Goal: Task Accomplishment & Management: Manage account settings

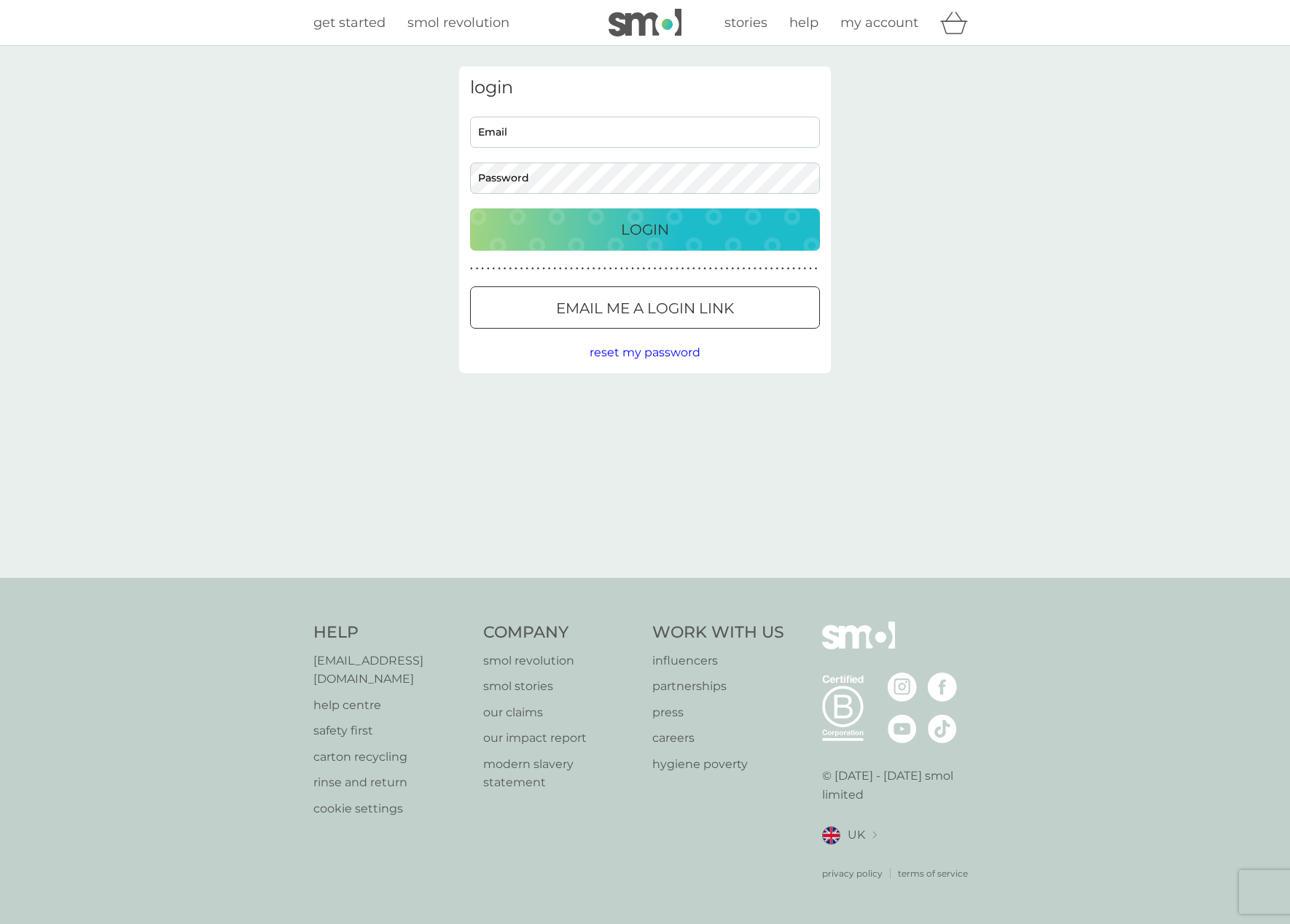
type input "[EMAIL_ADDRESS][DOMAIN_NAME]"
click at [638, 229] on p "Login" at bounding box center [645, 230] width 48 height 24
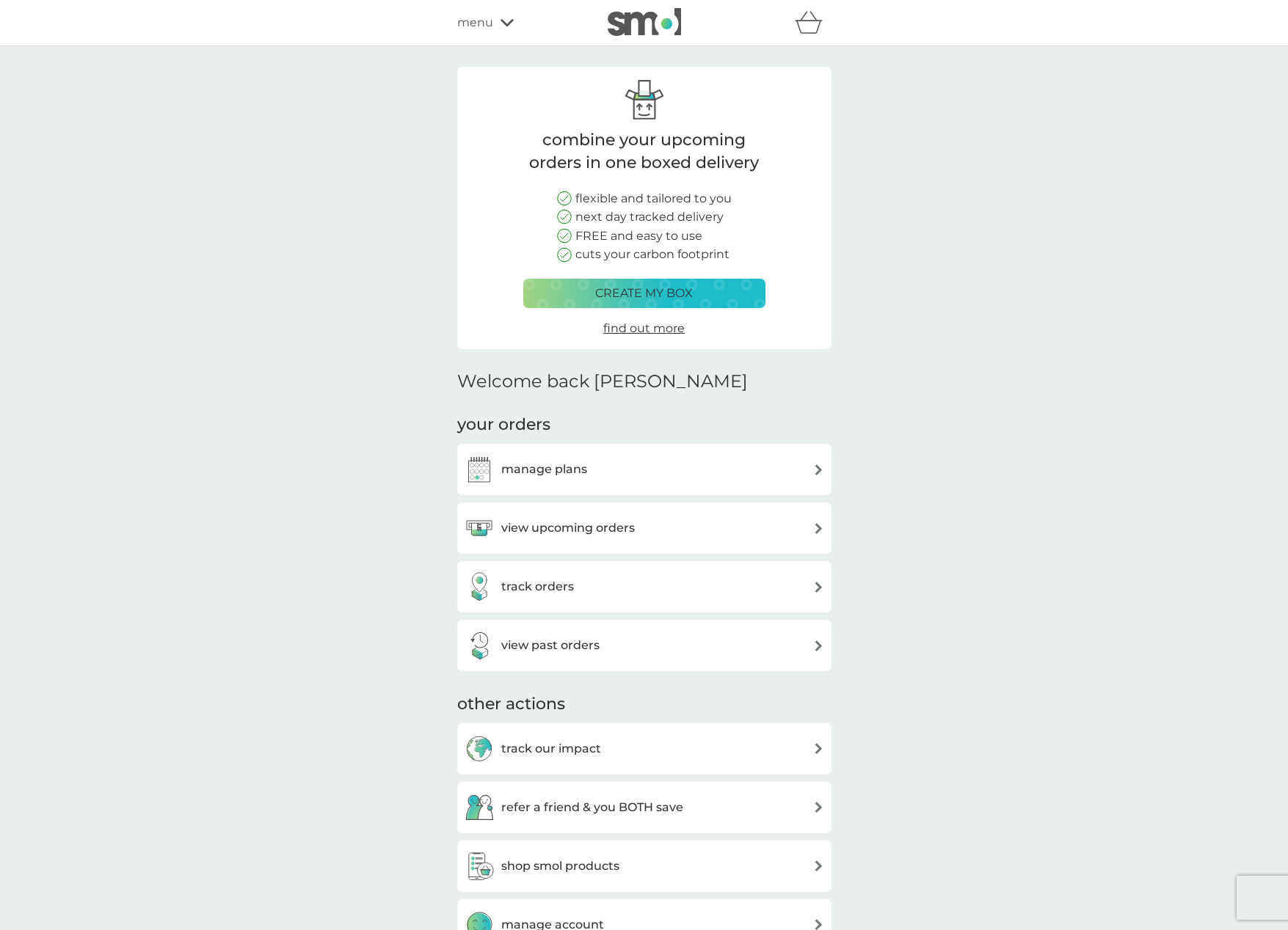
click at [513, 468] on h3 "manage plans" at bounding box center [544, 470] width 86 height 19
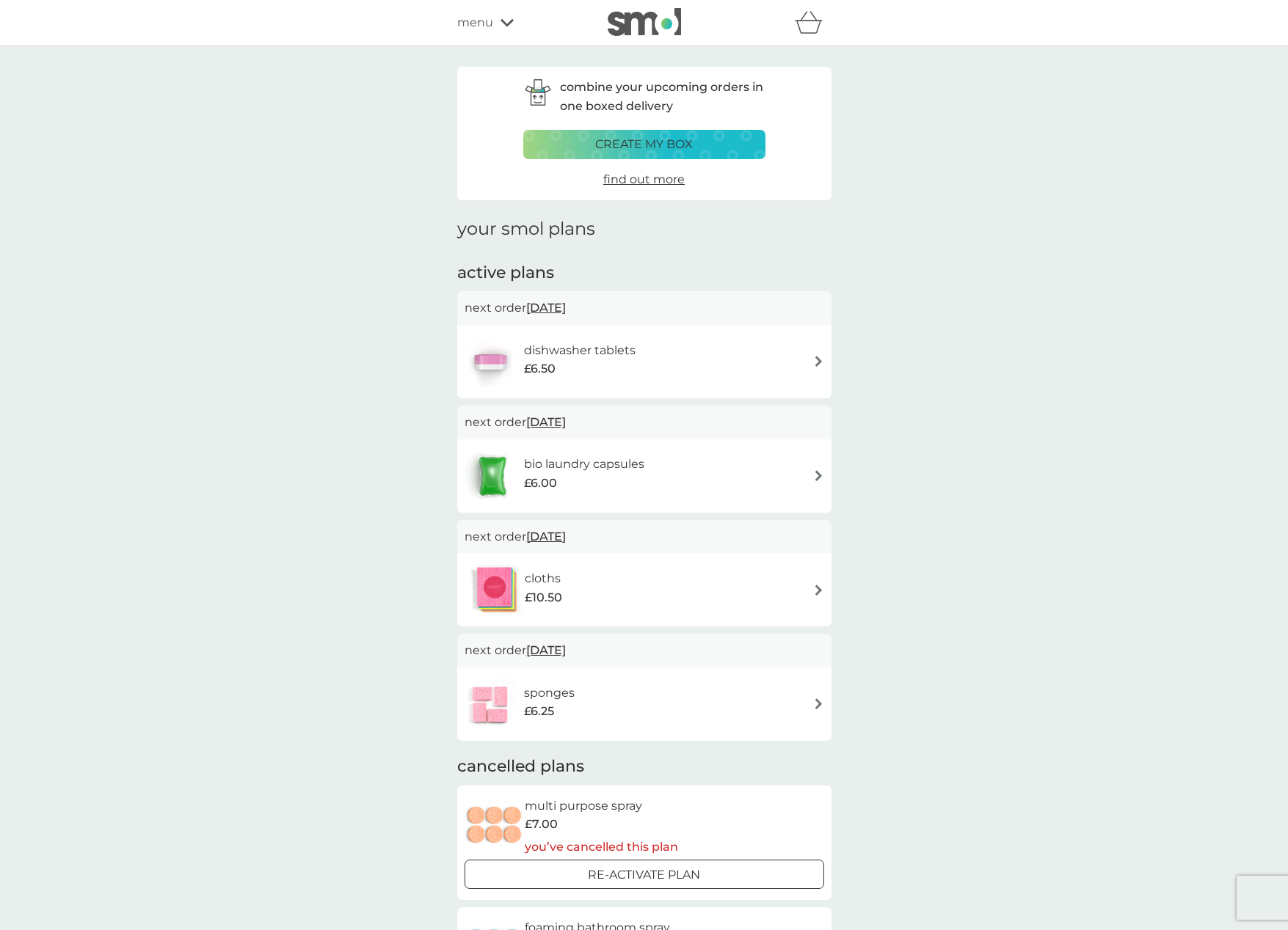
click at [566, 458] on h6 "bio laundry capsules" at bounding box center [585, 465] width 121 height 19
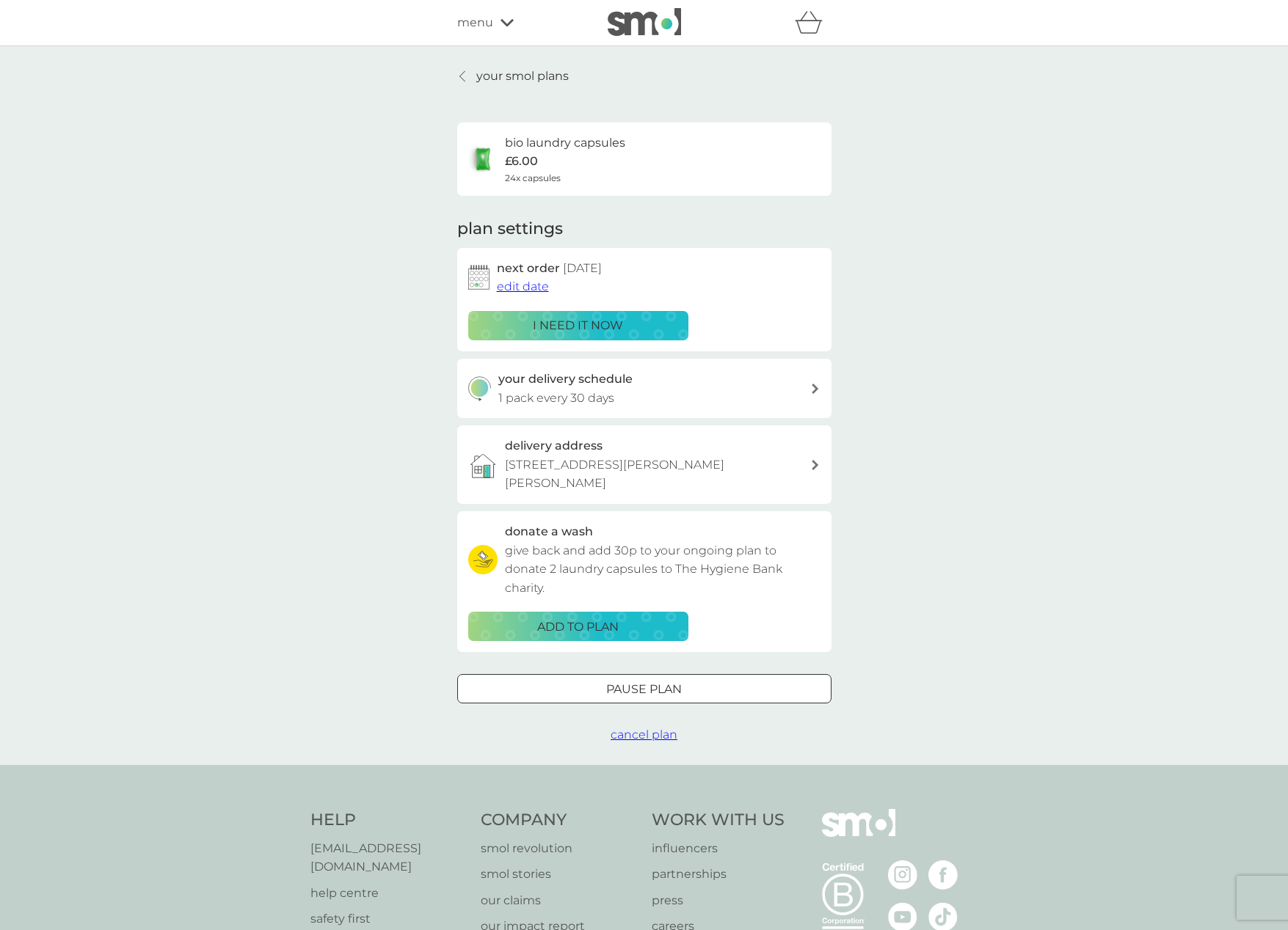
click at [639, 728] on span "cancel plan" at bounding box center [644, 735] width 67 height 14
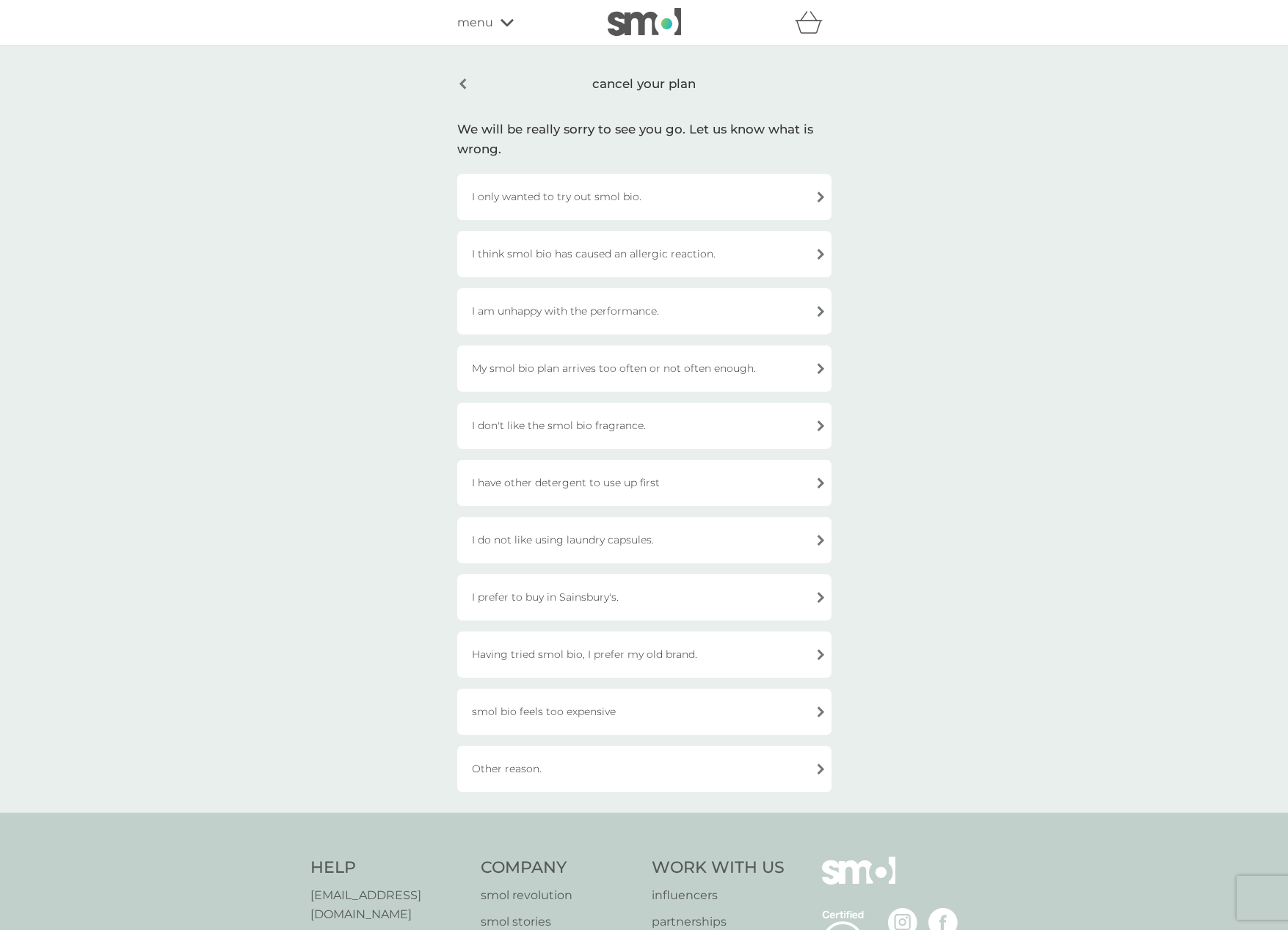
click at [555, 718] on div "smol bio feels too expensive" at bounding box center [644, 712] width 375 height 46
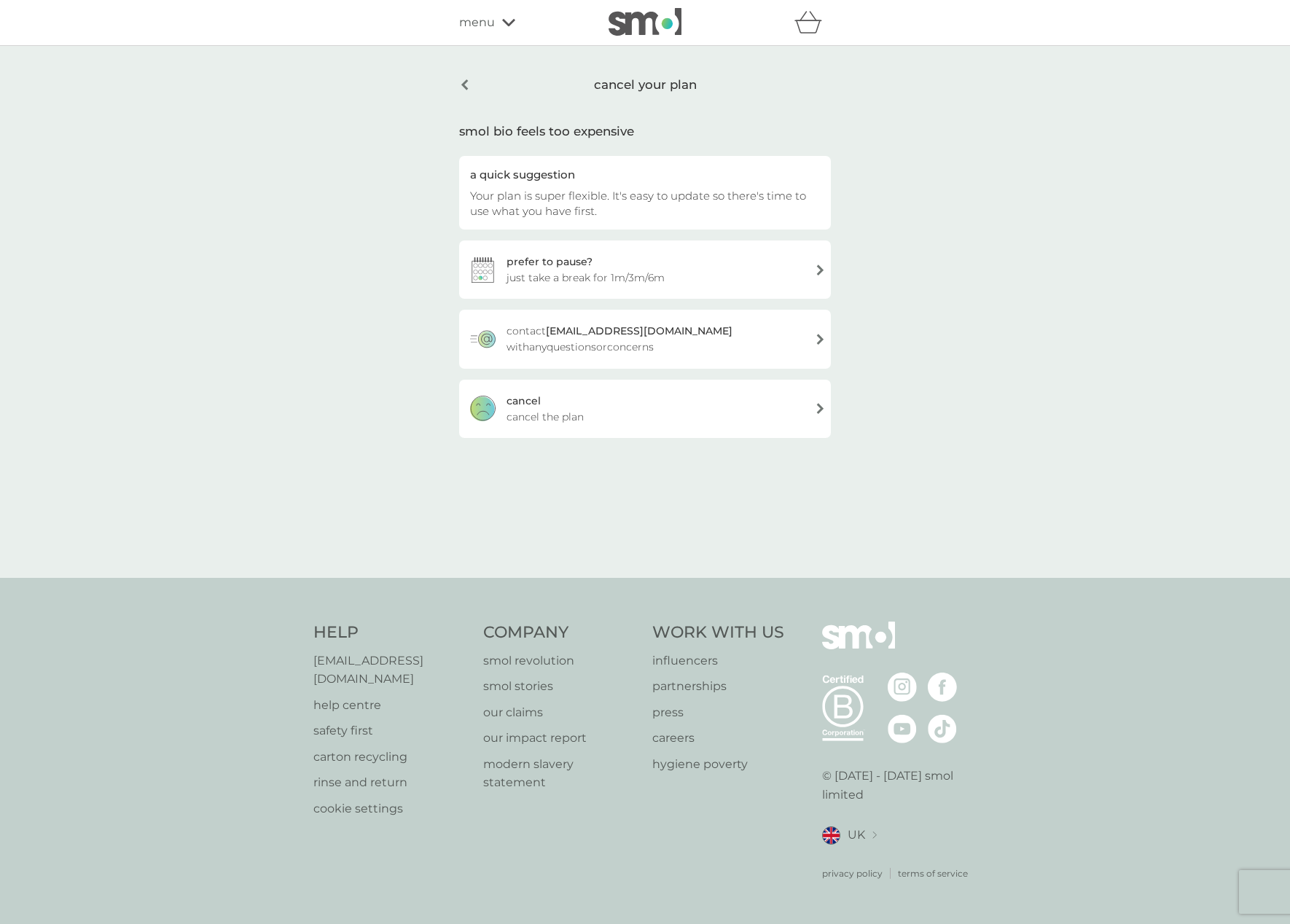
click at [584, 419] on span "cancel the plan" at bounding box center [545, 417] width 78 height 16
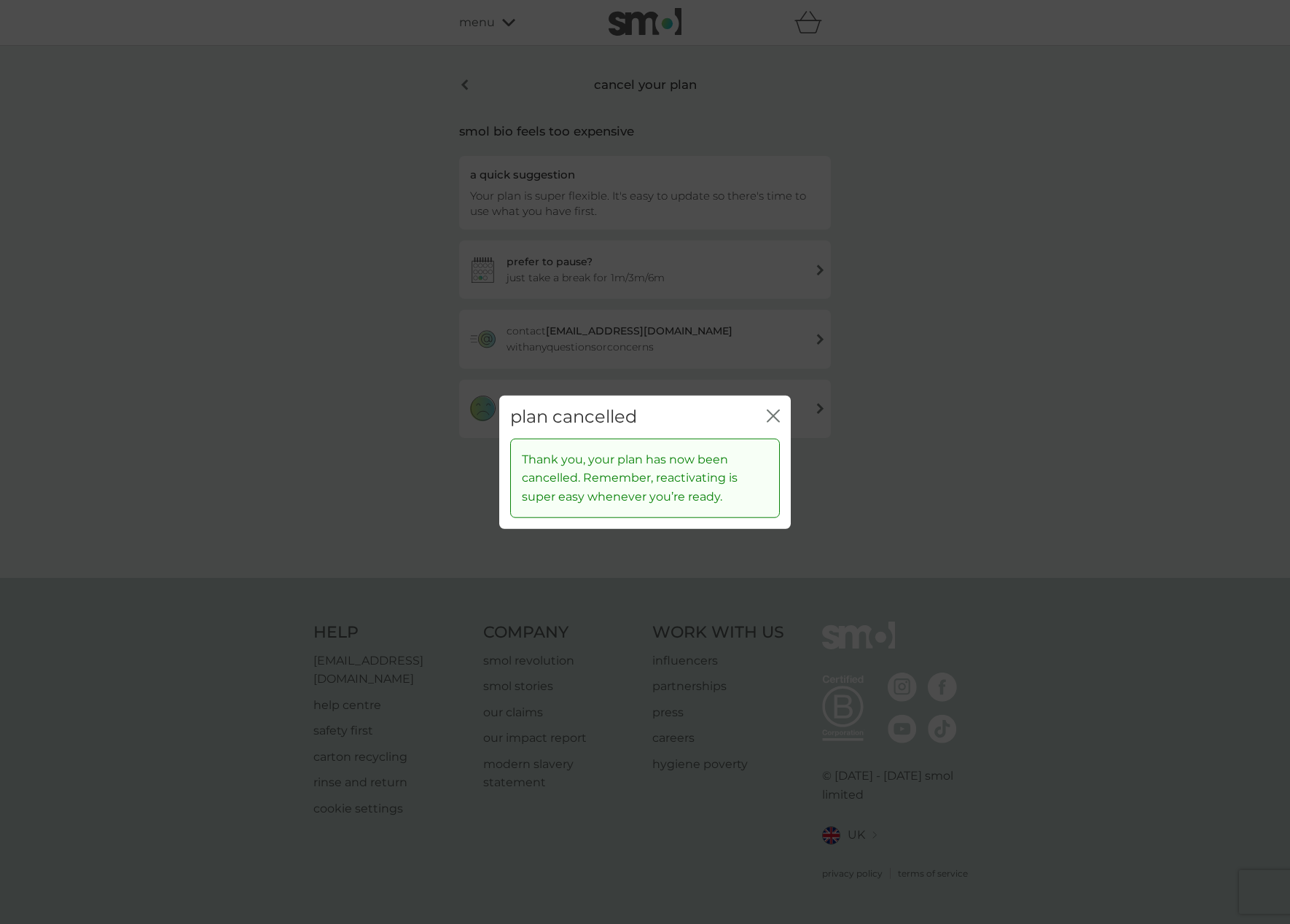
click at [775, 407] on div "close" at bounding box center [774, 417] width 13 height 21
click at [773, 414] on icon "close" at bounding box center [770, 416] width 6 height 12
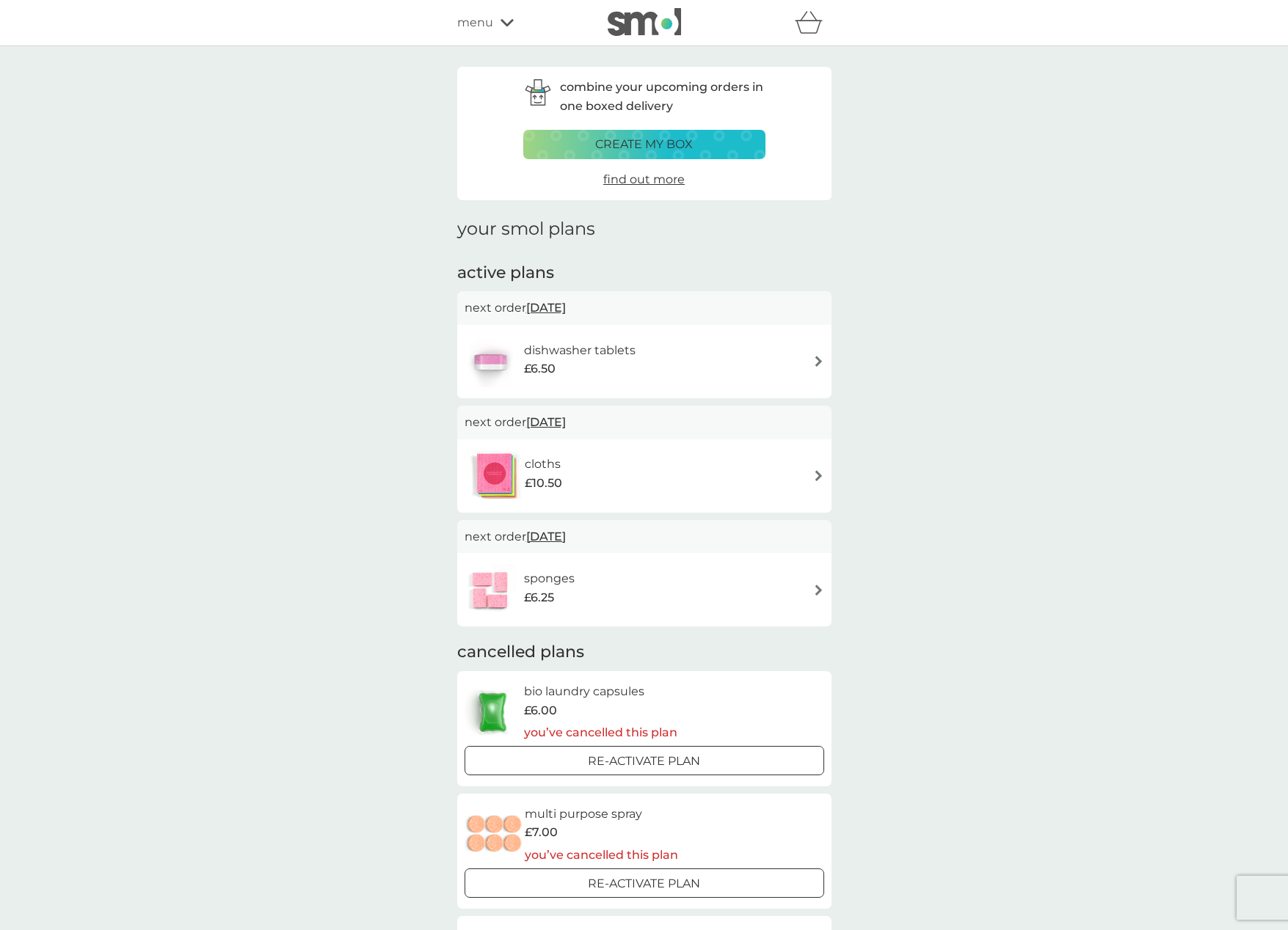
click at [584, 380] on div "dishwasher tablets £6.50" at bounding box center [587, 362] width 127 height 41
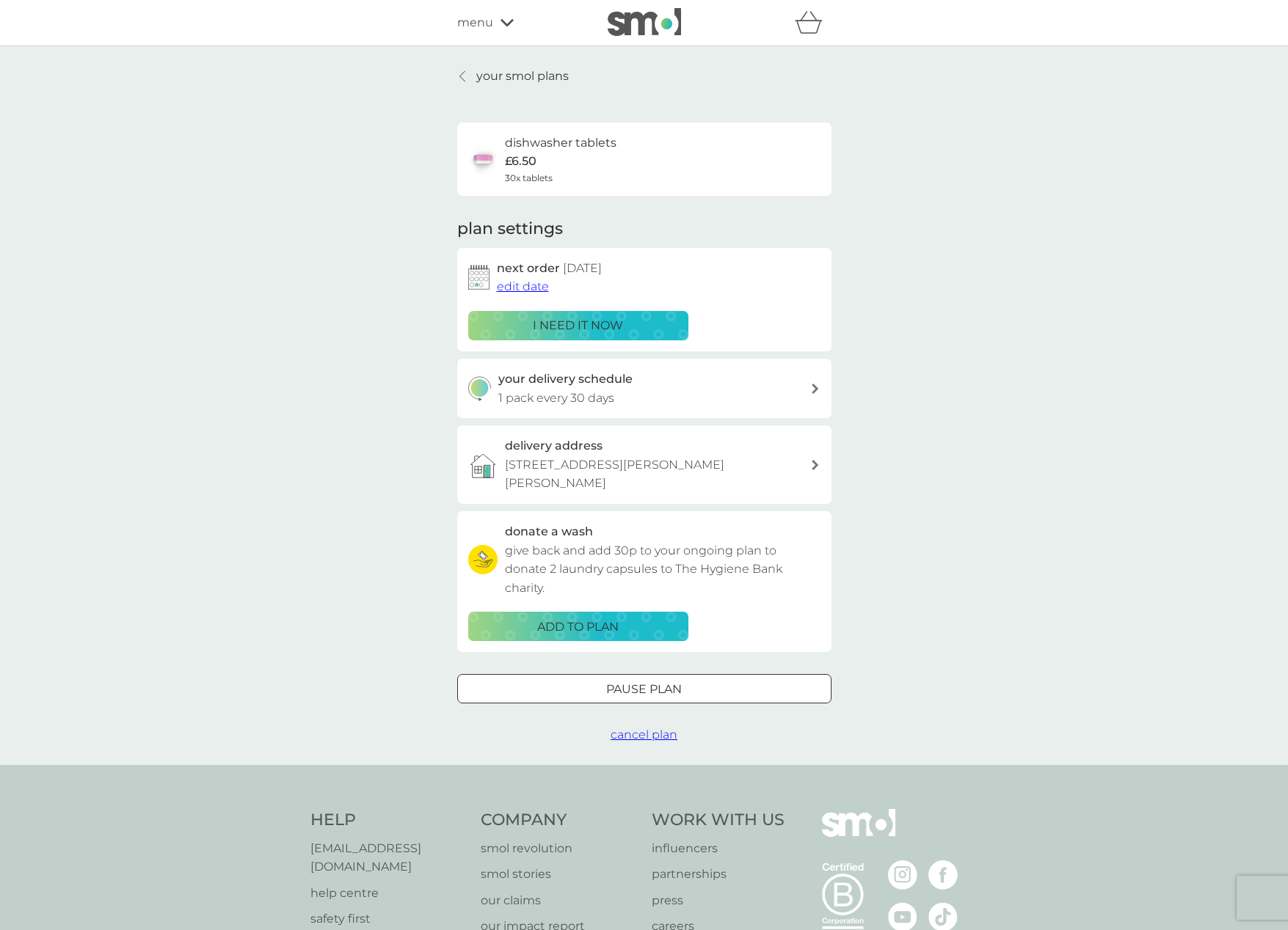
click at [626, 728] on span "cancel plan" at bounding box center [644, 735] width 67 height 14
click at [565, 396] on p "1 pack every 30 days" at bounding box center [556, 398] width 116 height 19
select select "28"
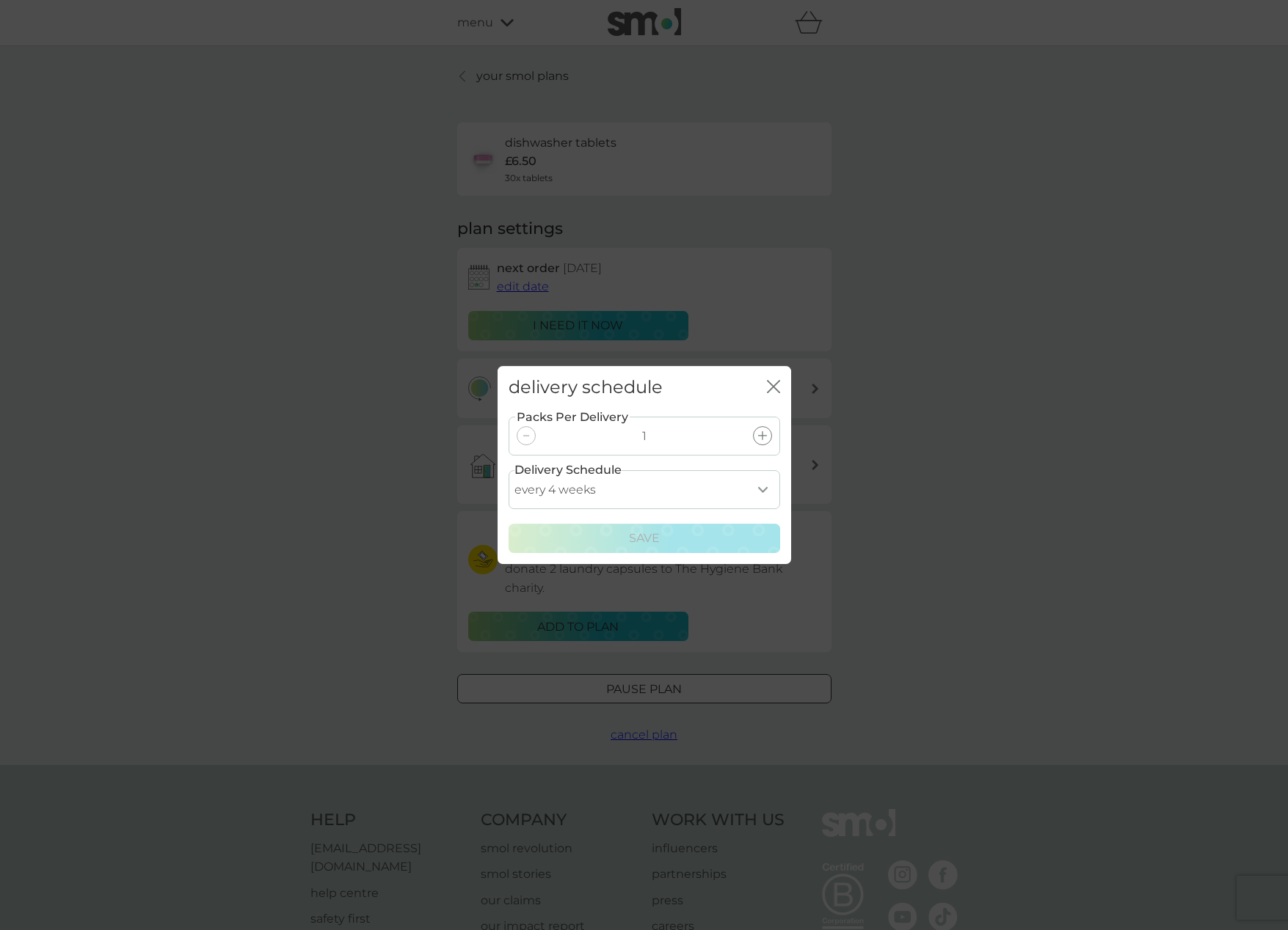
click at [767, 386] on icon "close" at bounding box center [774, 386] width 14 height 14
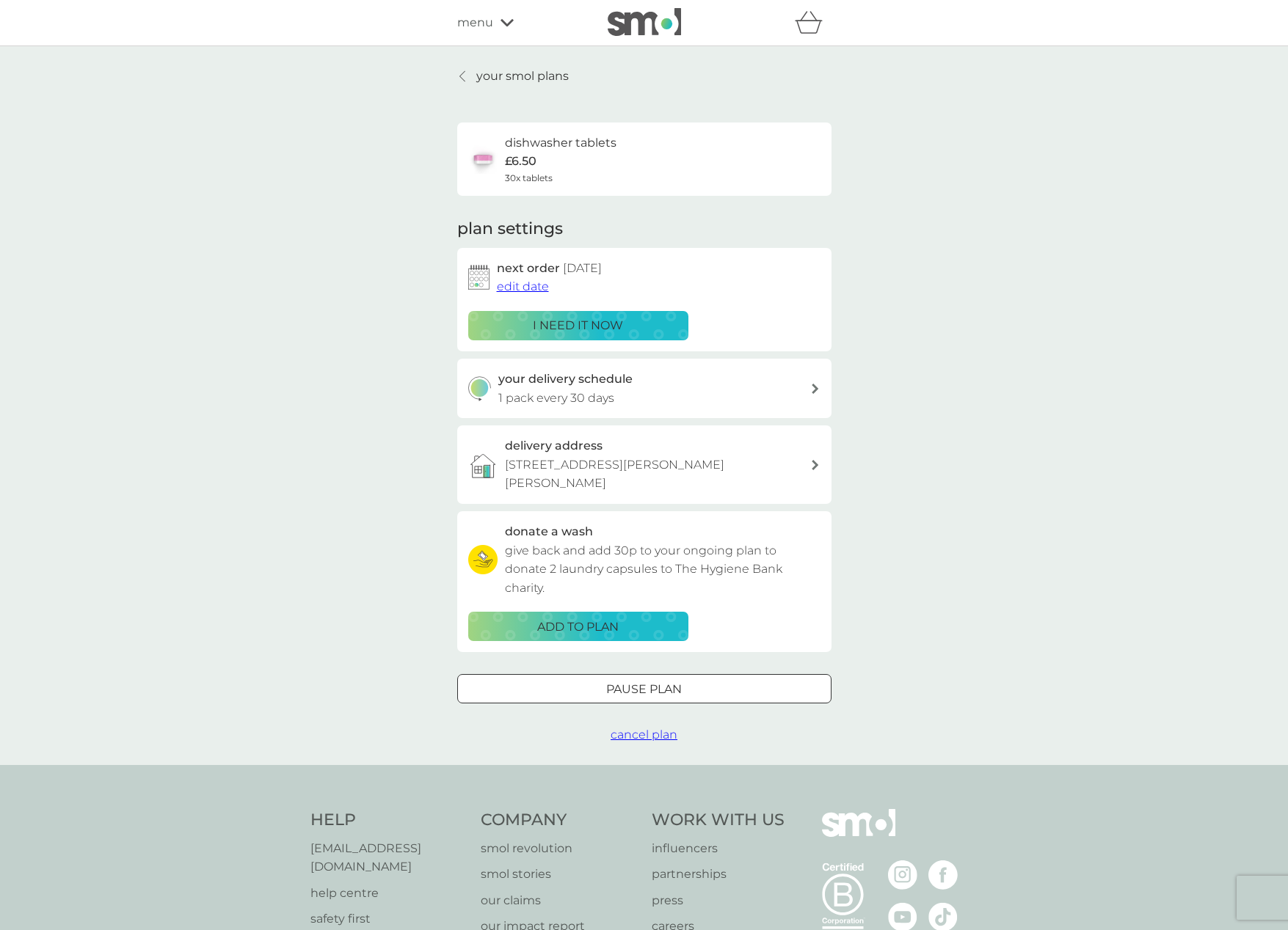
click at [651, 725] on button "cancel plan" at bounding box center [644, 735] width 67 height 19
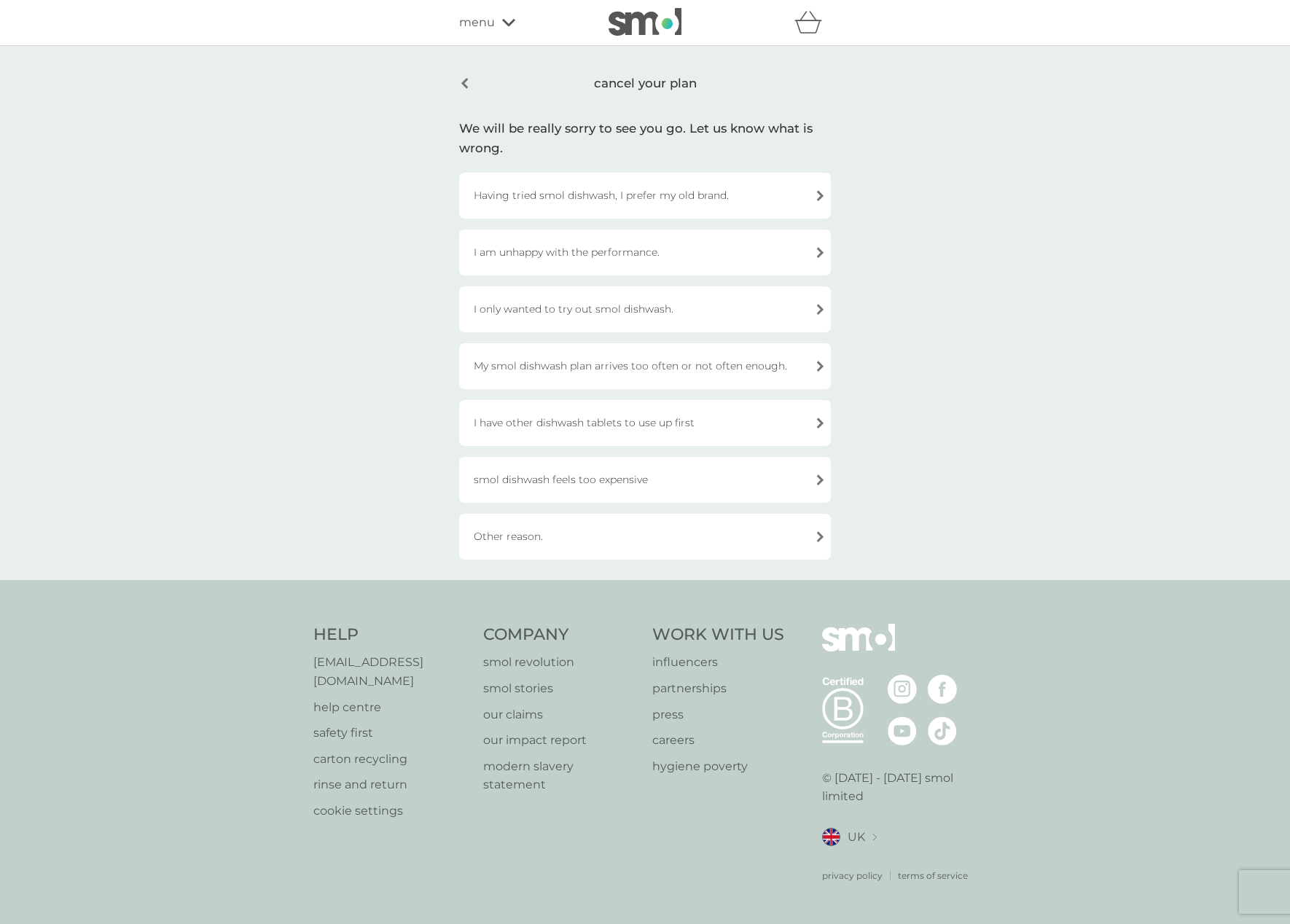
click at [564, 489] on div "smol dishwash feels too expensive" at bounding box center [645, 480] width 372 height 46
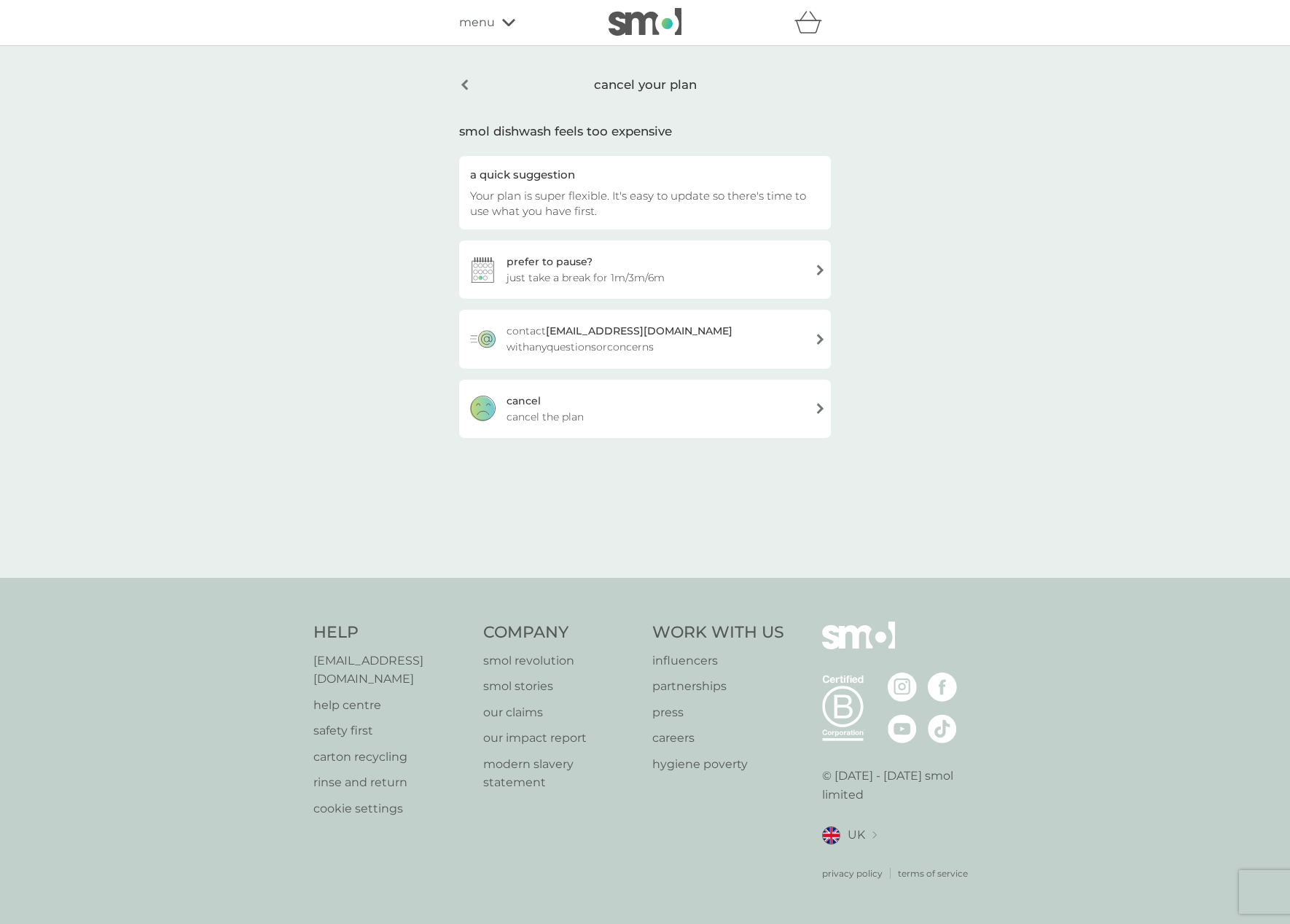
click at [565, 410] on span "cancel the plan" at bounding box center [545, 417] width 78 height 16
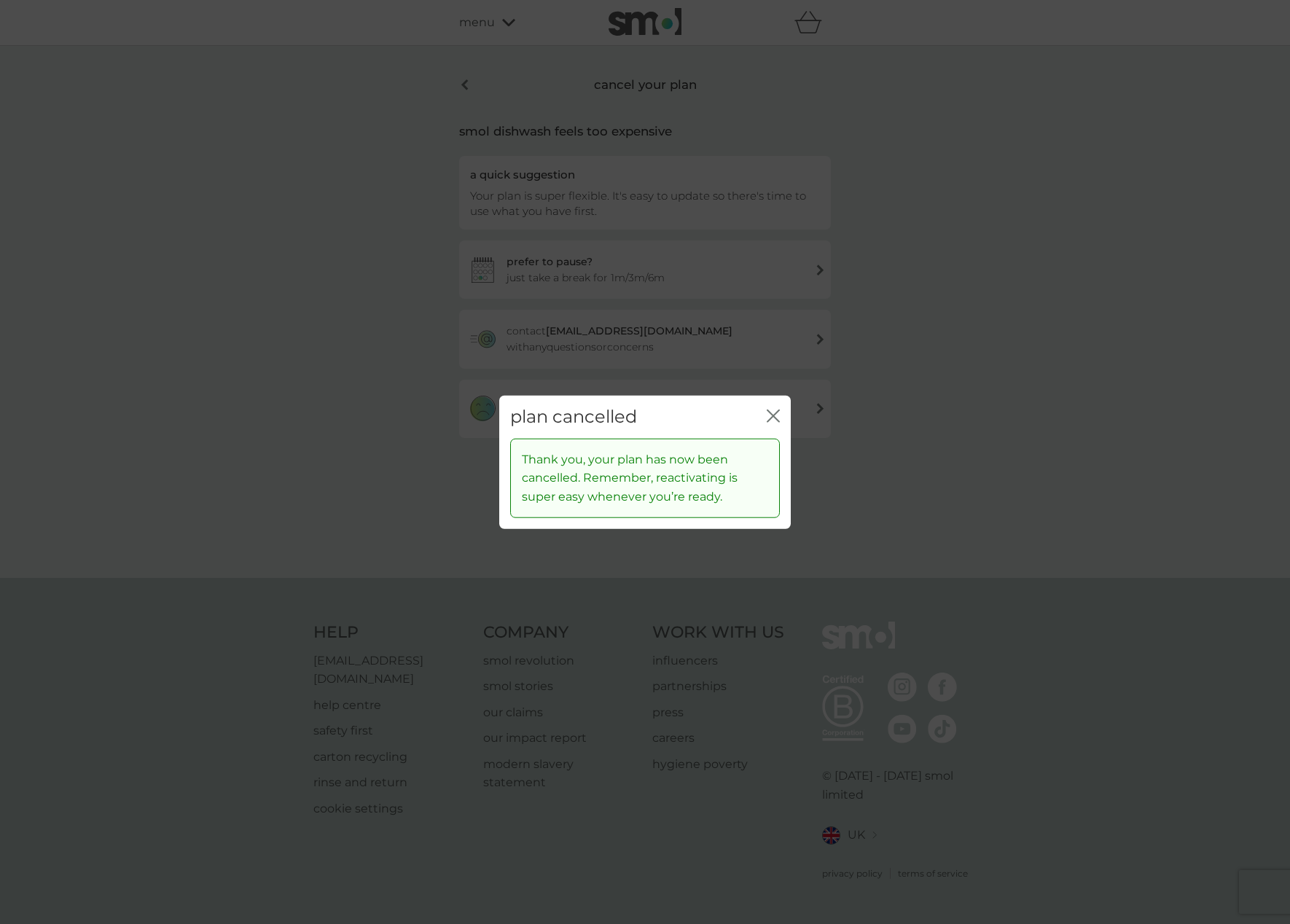
click at [777, 414] on icon "close" at bounding box center [774, 416] width 13 height 14
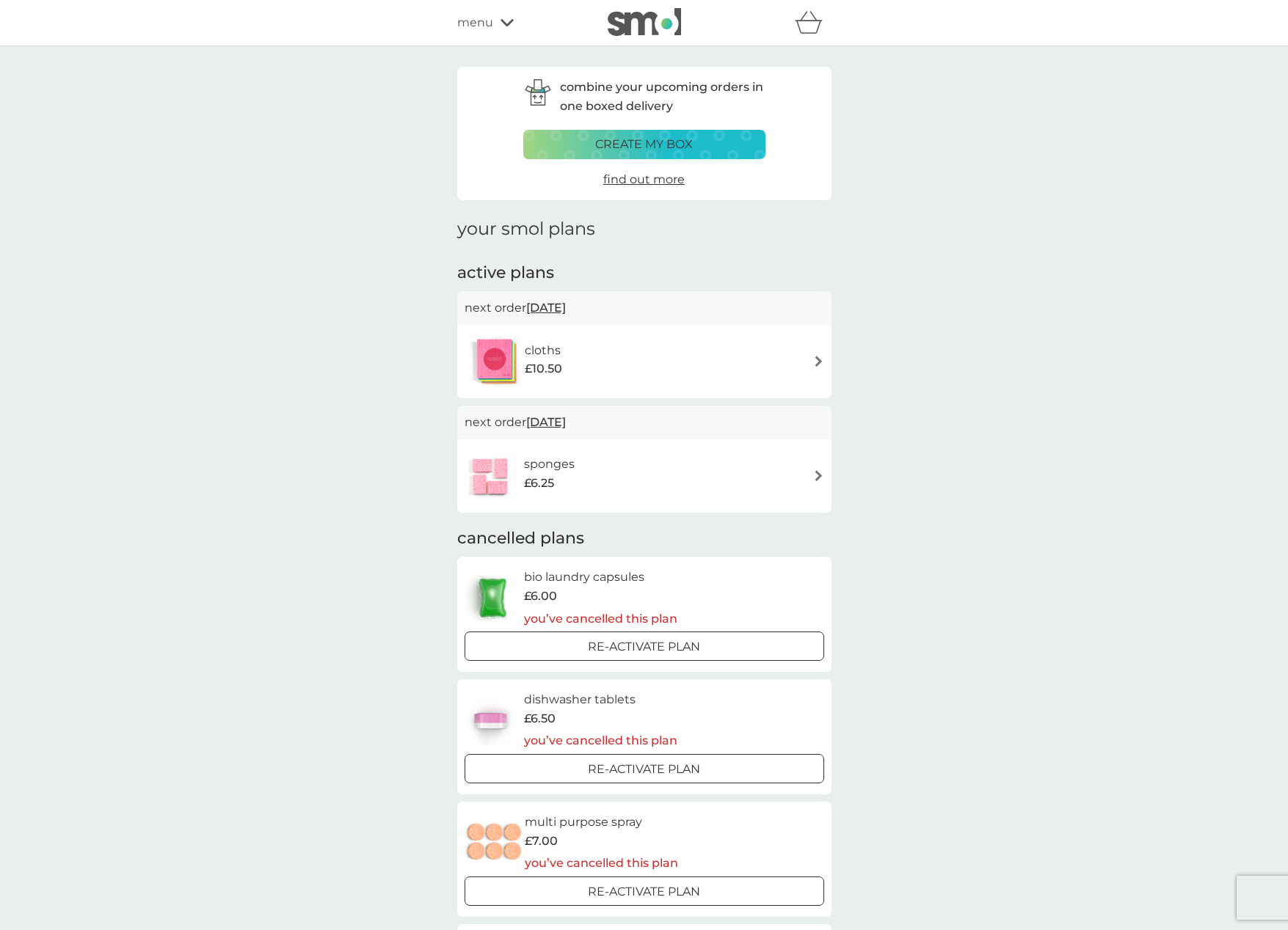
click at [603, 364] on div "cloths £10.50" at bounding box center [644, 362] width 359 height 51
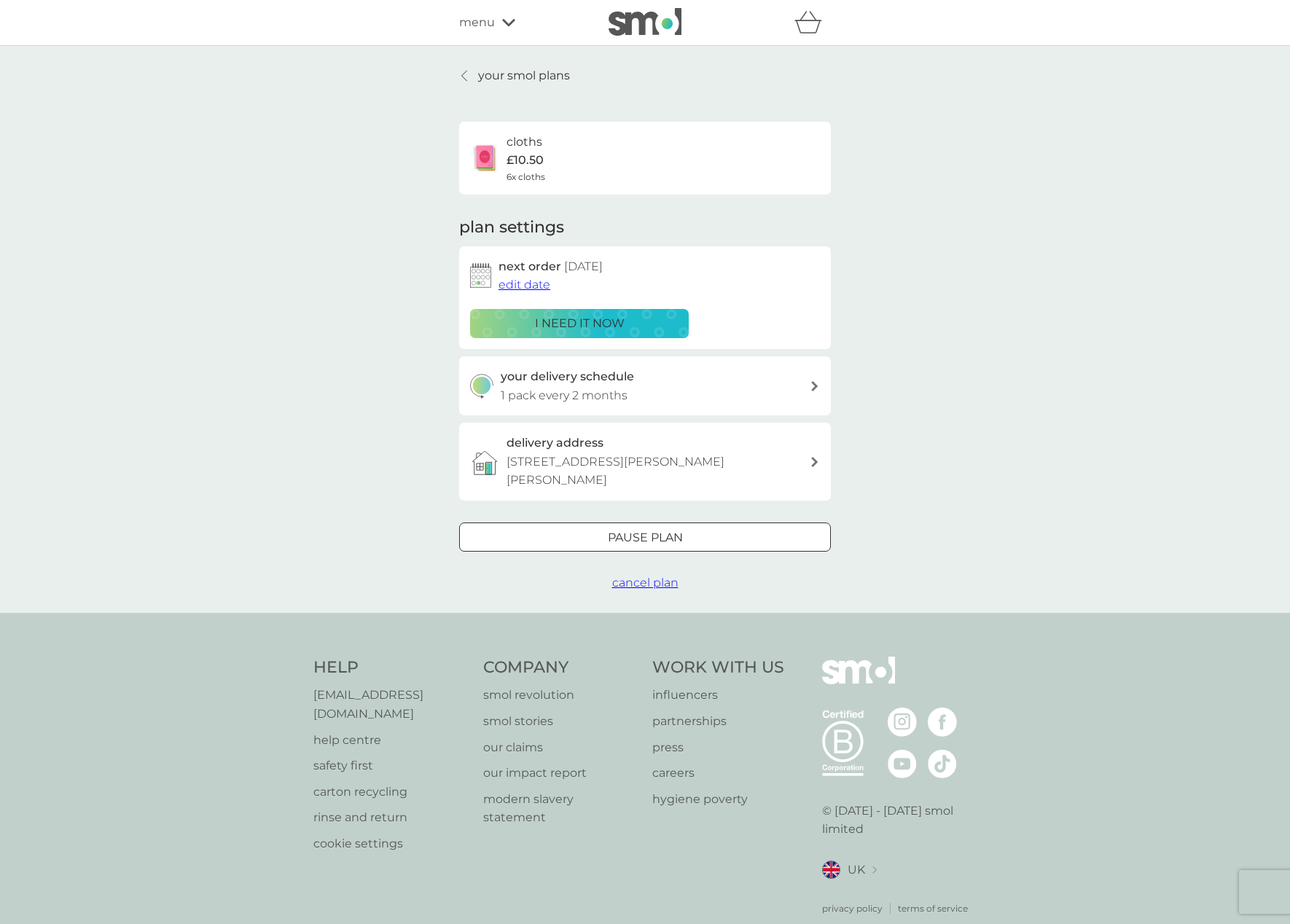
click at [629, 575] on span "cancel plan" at bounding box center [645, 582] width 67 height 14
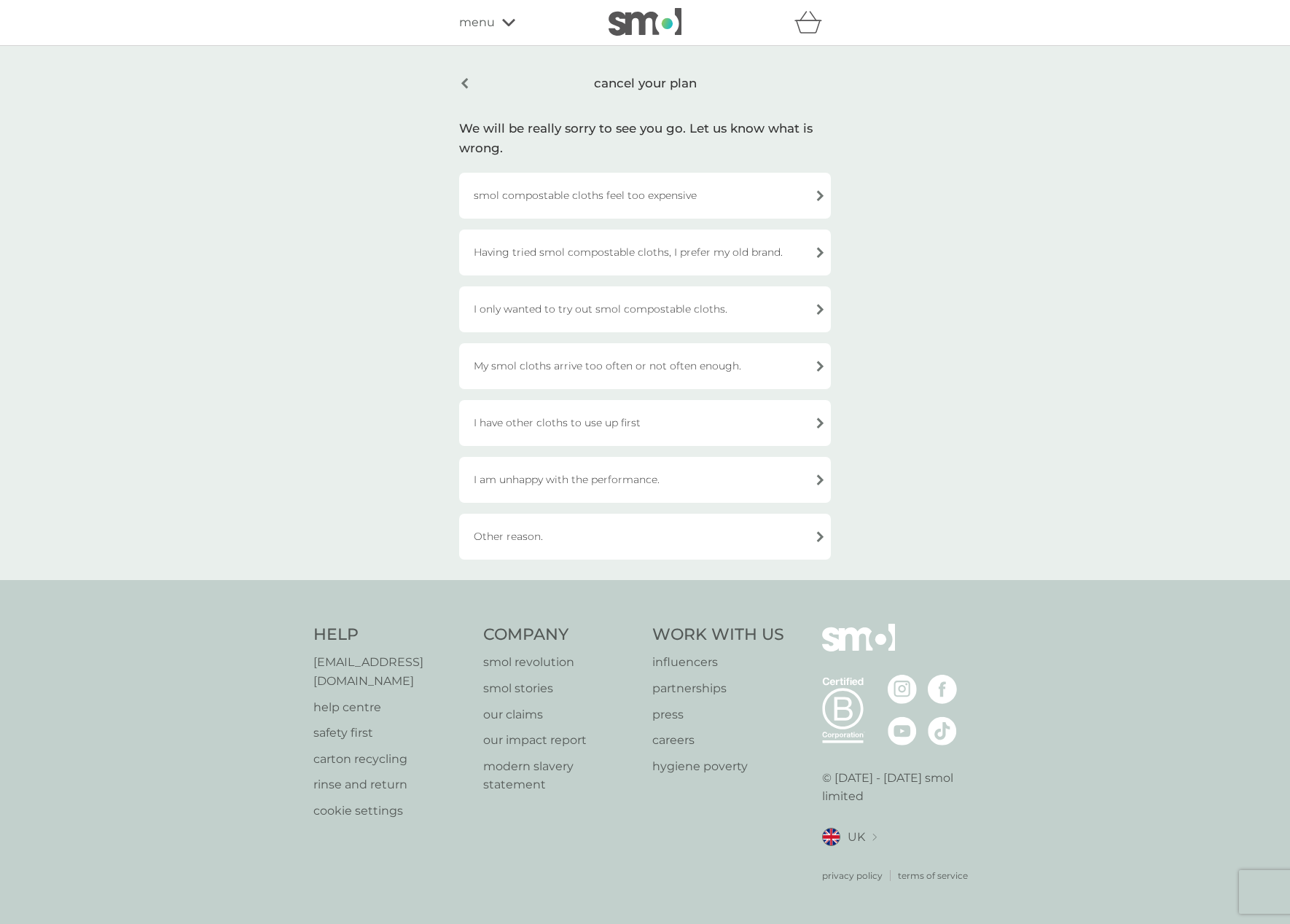
click at [591, 203] on div "smol compostable cloths feel too expensive" at bounding box center [645, 196] width 372 height 46
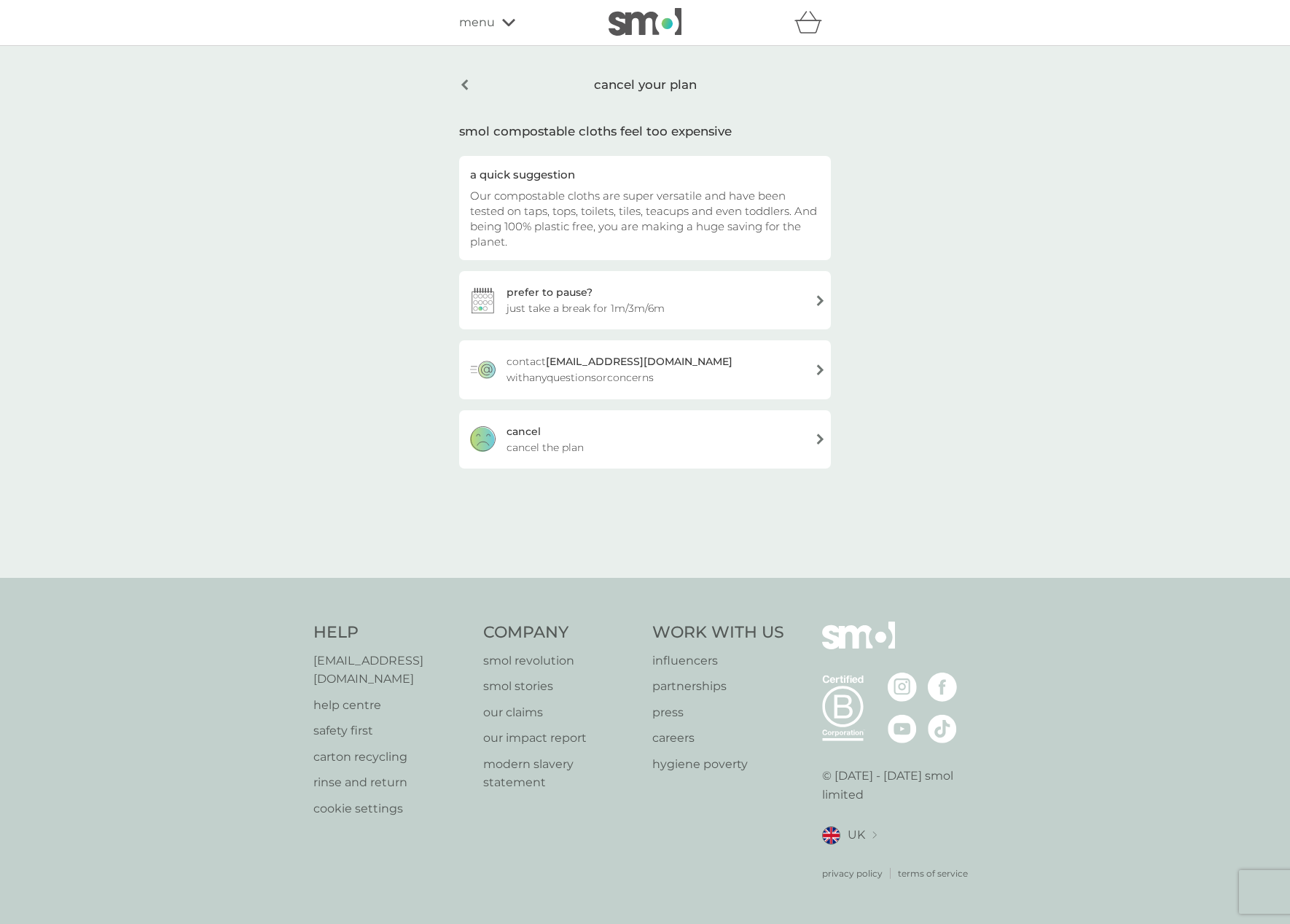
click at [575, 434] on div "cancel cancel the plan" at bounding box center [645, 439] width 372 height 58
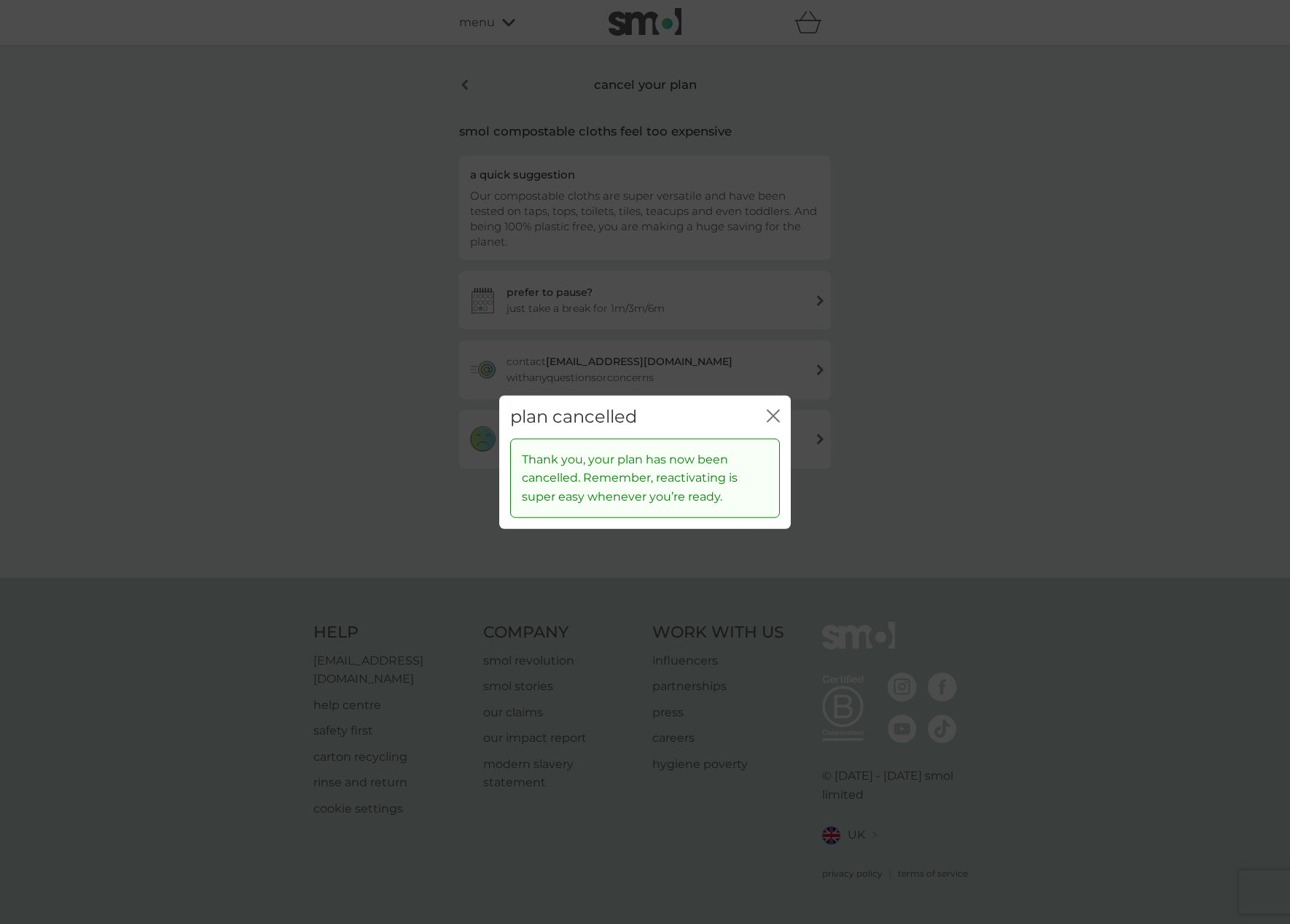
click at [775, 421] on icon "close" at bounding box center [774, 416] width 13 height 14
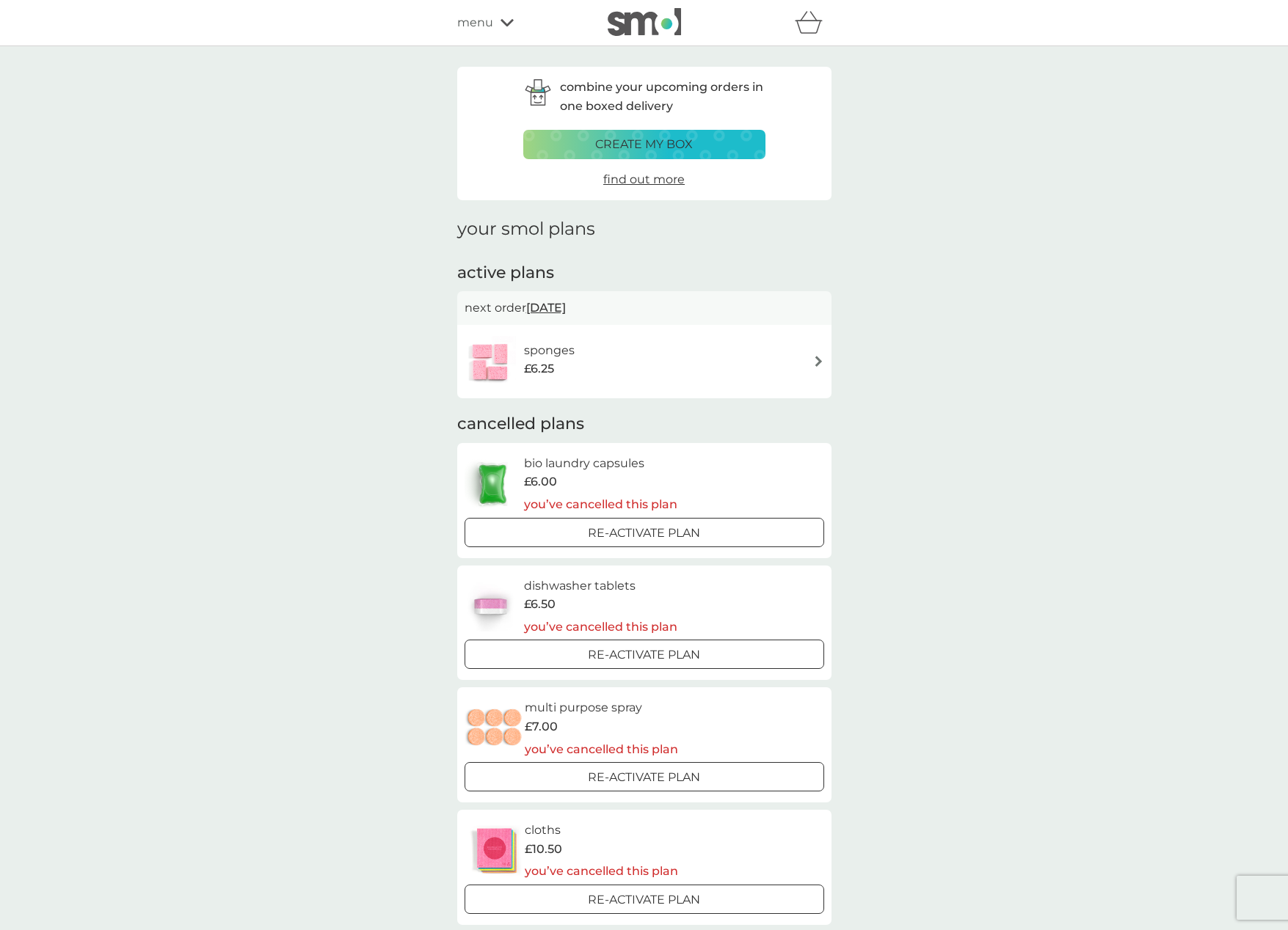
click at [604, 366] on div "sponges £6.25" at bounding box center [644, 362] width 359 height 51
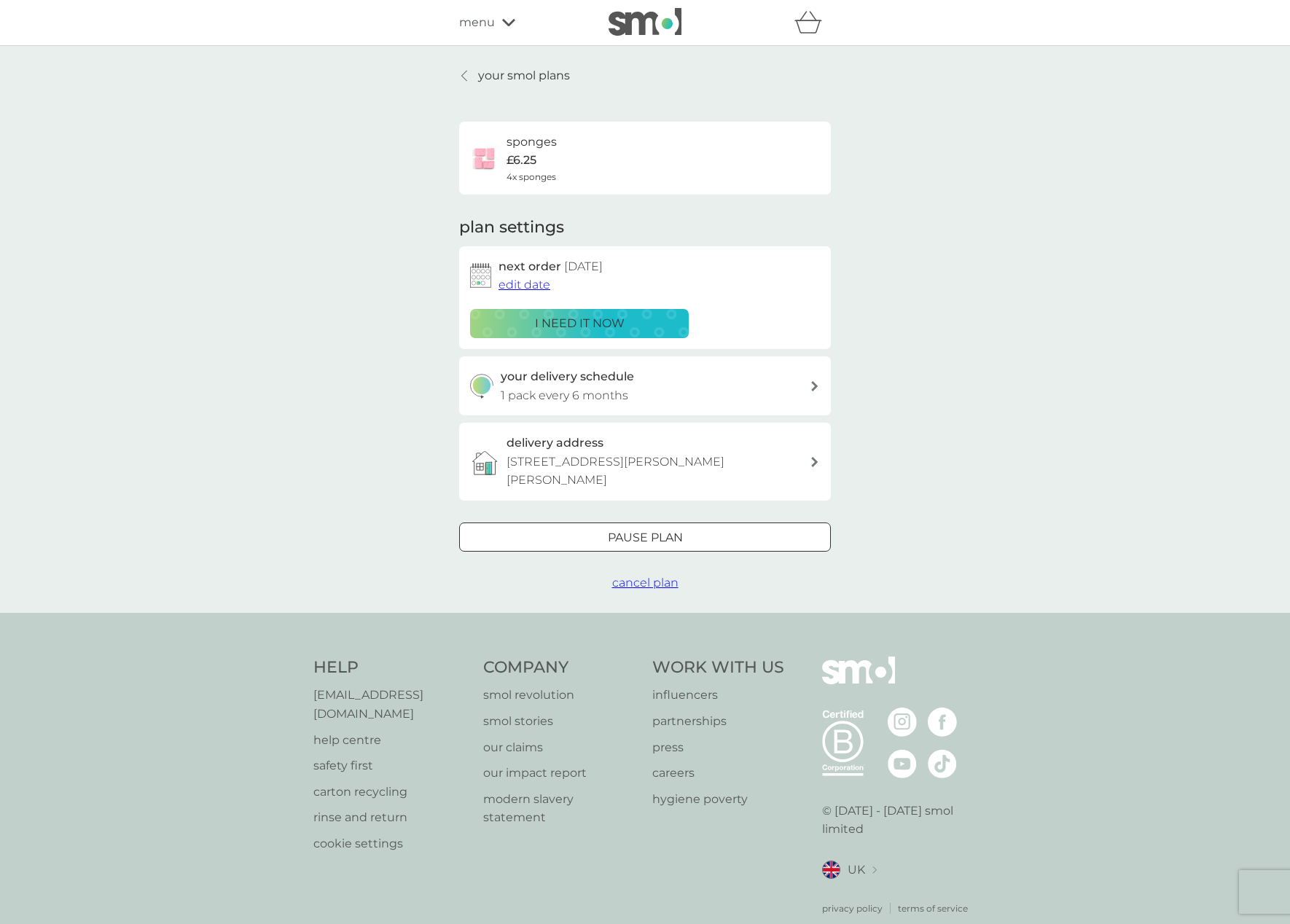
click at [625, 575] on span "cancel plan" at bounding box center [645, 582] width 67 height 14
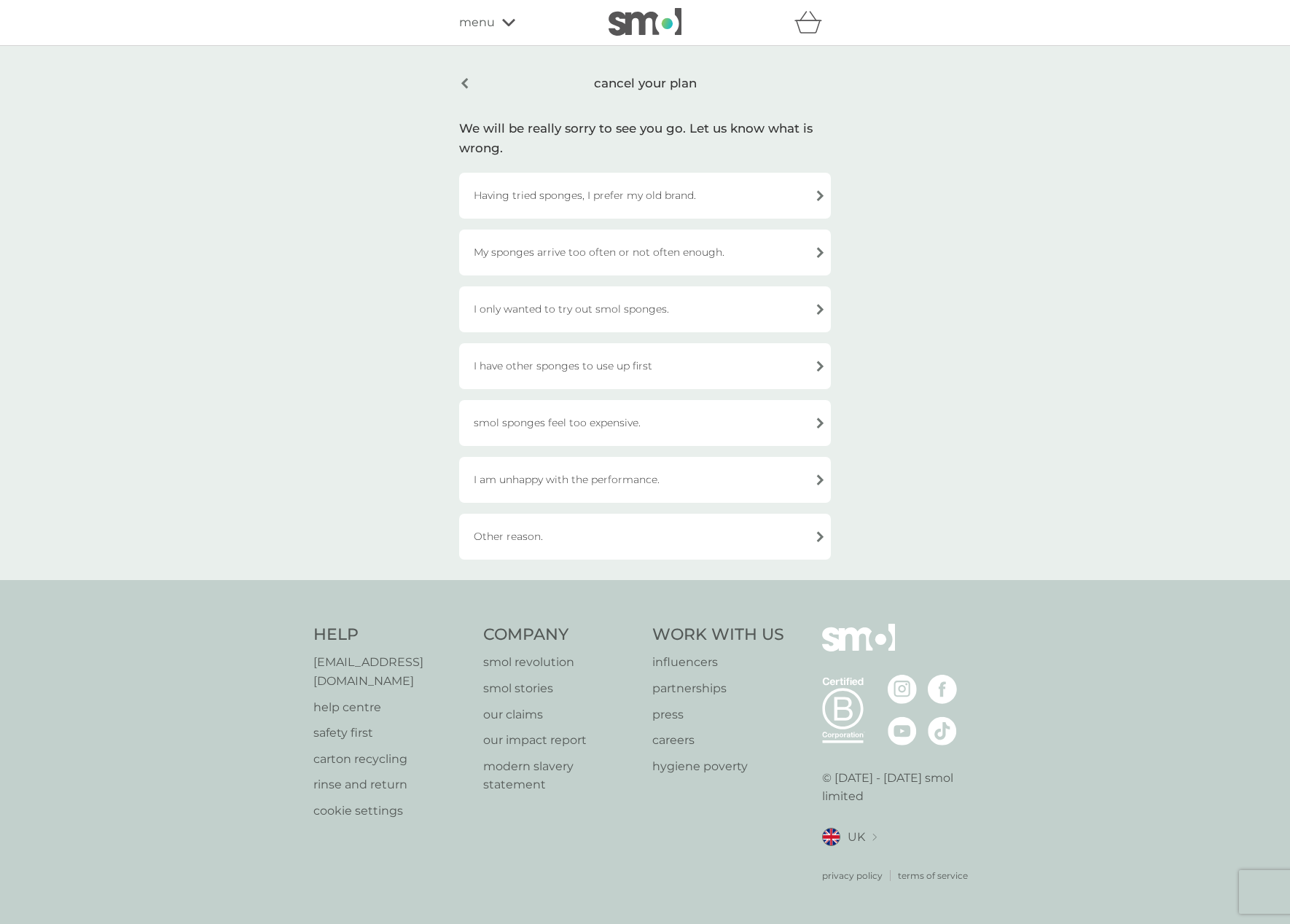
click at [602, 421] on div "smol sponges feel too expensive." at bounding box center [645, 423] width 372 height 46
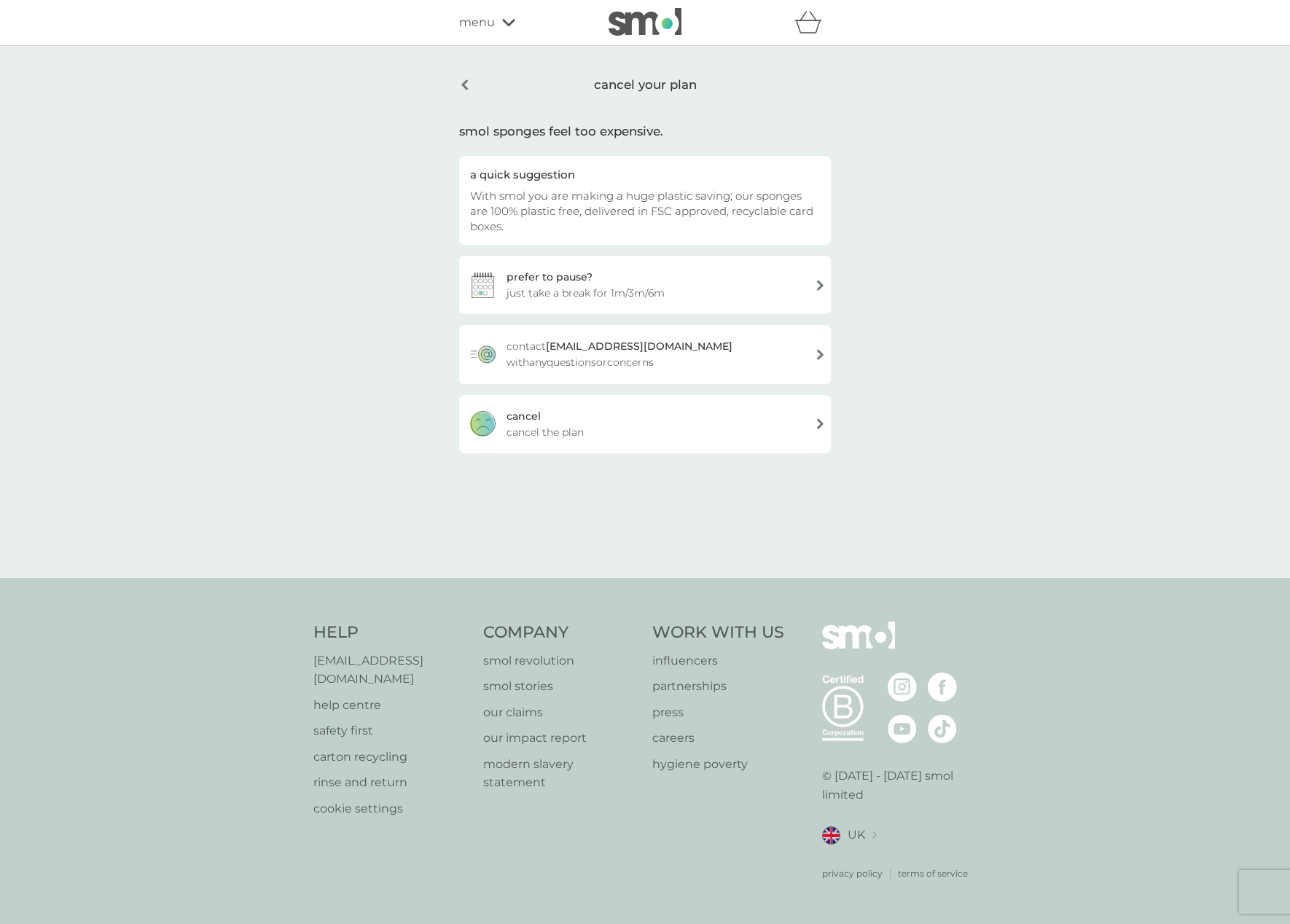
click at [584, 419] on div "cancel cancel the plan" at bounding box center [645, 424] width 372 height 58
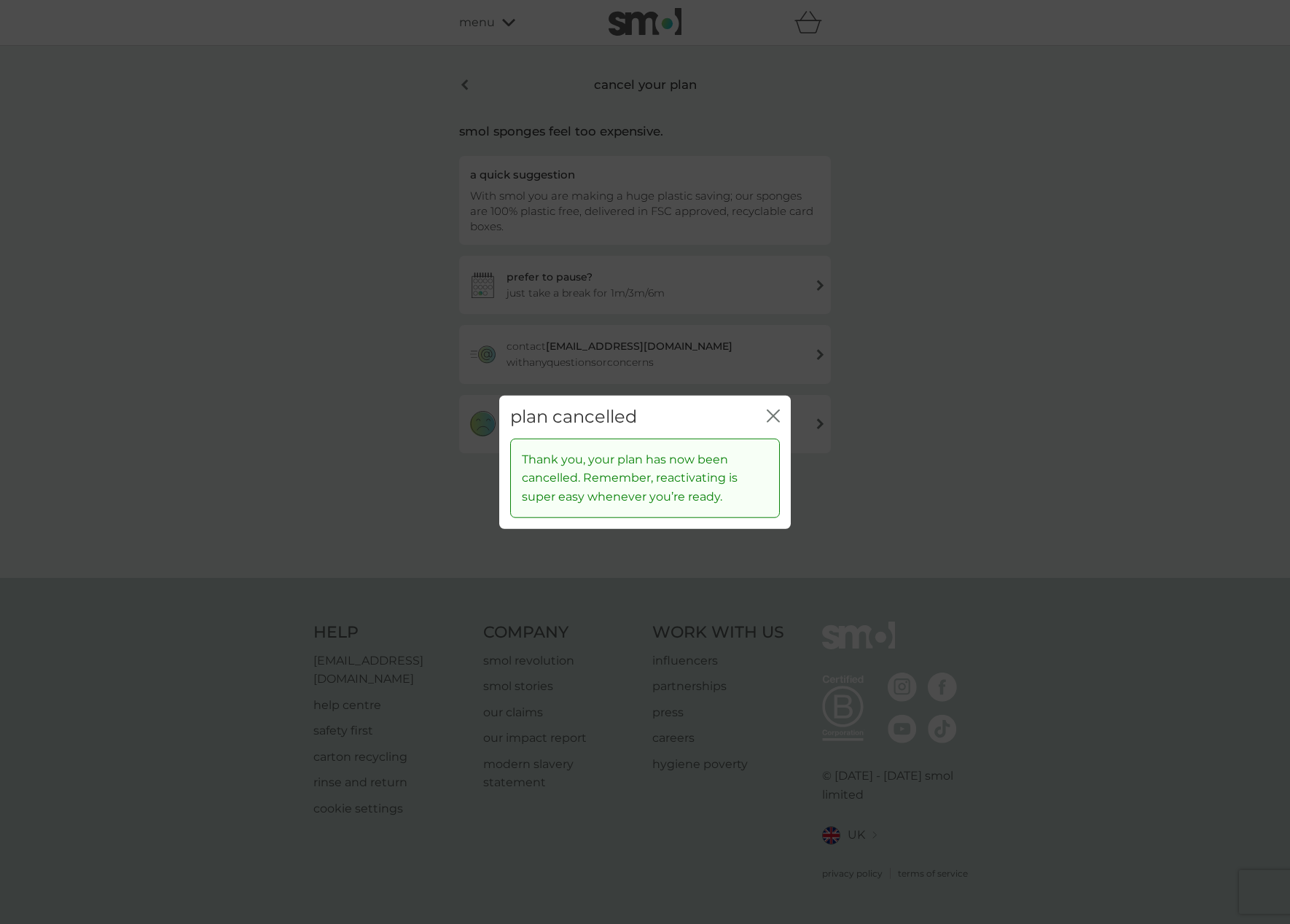
click at [776, 416] on icon "close" at bounding box center [774, 416] width 13 height 14
